Goal: Find specific page/section: Find specific page/section

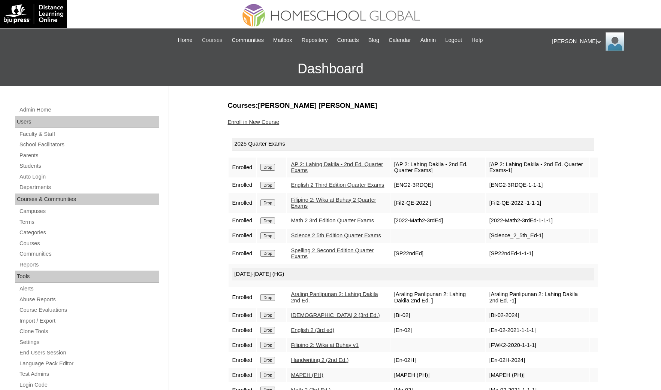
click at [202, 42] on span "Courses" at bounding box center [212, 40] width 21 height 9
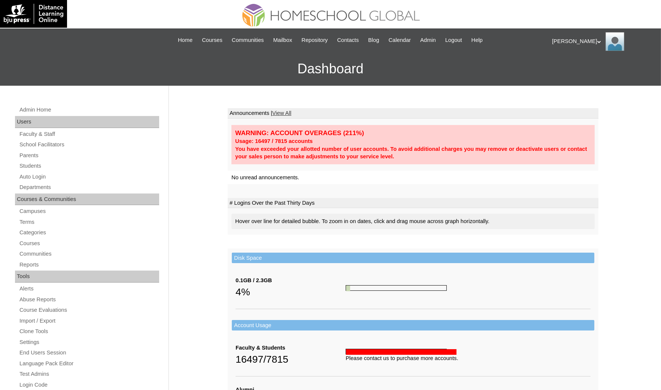
click at [44, 165] on link "Students" at bounding box center [89, 166] width 141 height 9
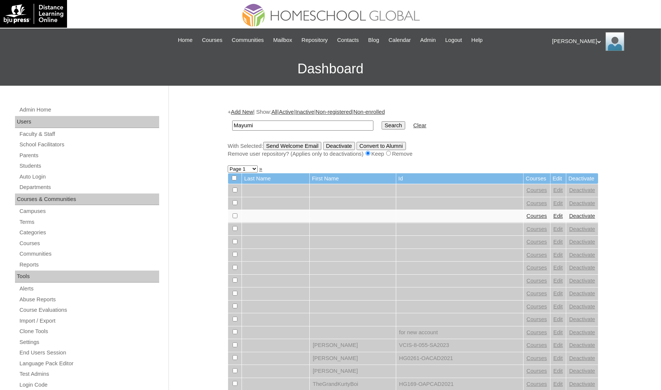
type input "Mayumi"
click at [382, 121] on input "Search" at bounding box center [393, 125] width 23 height 8
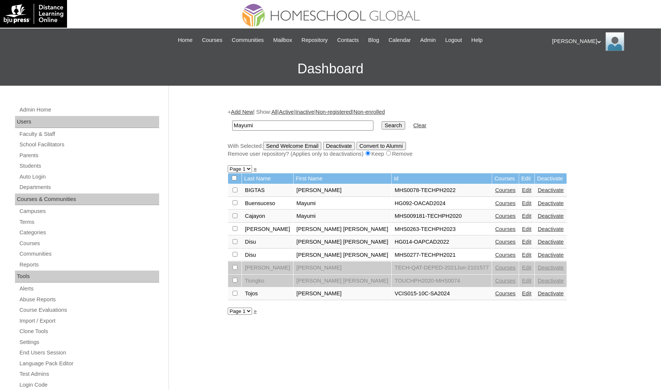
click at [495, 213] on link "Courses" at bounding box center [505, 216] width 21 height 6
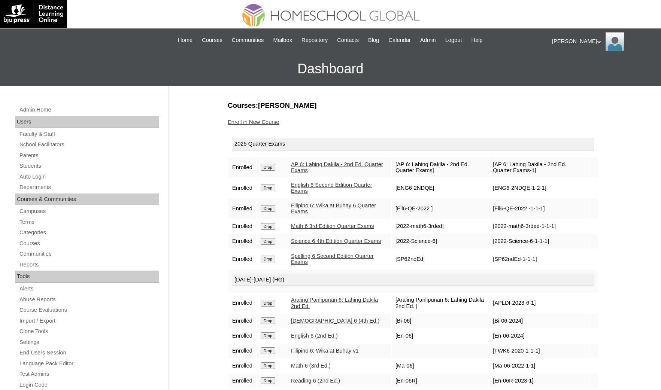
click at [3, 239] on div "Admin Home Users Faculty & Staff School Facilitators Parents Students Auto Logi…" at bounding box center [330, 344] width 661 height 517
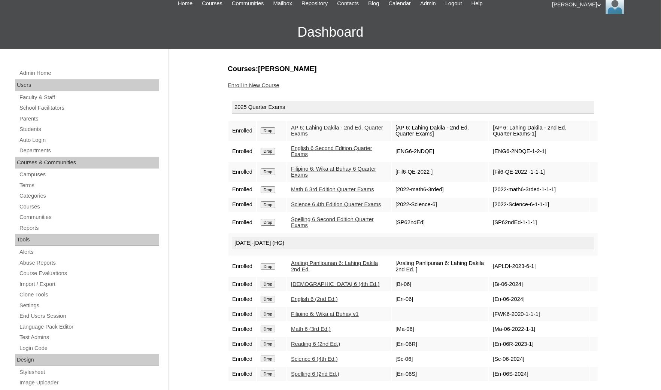
scroll to position [56, 0]
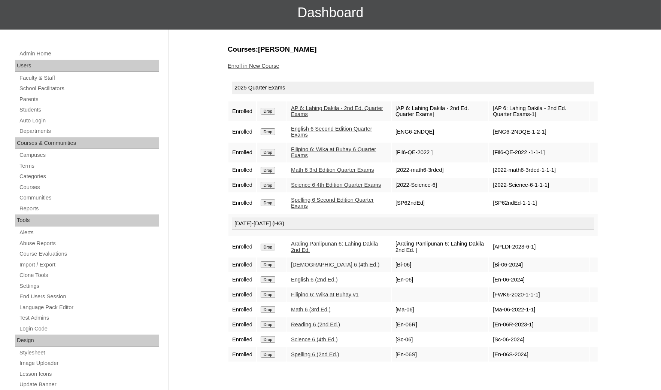
click at [329, 245] on link "Araling Panlipunan 6: Lahing Dakila 2nd Ed." at bounding box center [334, 247] width 87 height 12
